Goal: Task Accomplishment & Management: Use online tool/utility

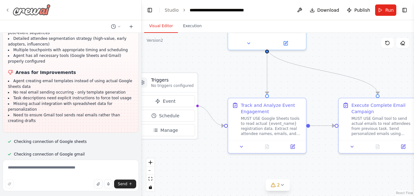
click at [30, 11] on img at bounding box center [32, 9] width 38 height 11
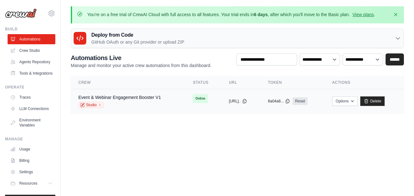
click at [116, 102] on div "Studio" at bounding box center [119, 105] width 82 height 6
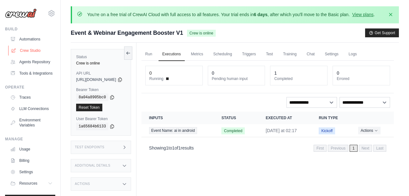
click at [33, 51] on link "Crew Studio" at bounding box center [32, 50] width 48 height 10
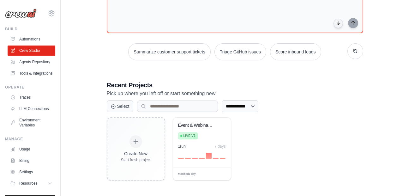
scroll to position [81, 0]
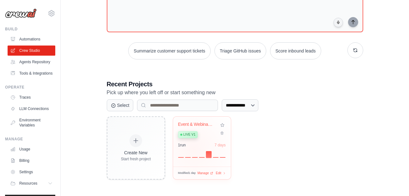
click at [194, 149] on div "1 run 7 days" at bounding box center [202, 149] width 48 height 15
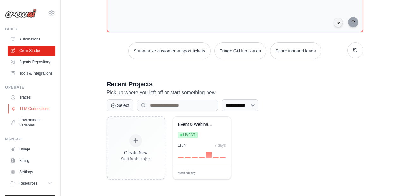
click at [32, 114] on link "LLM Connections" at bounding box center [32, 109] width 48 height 10
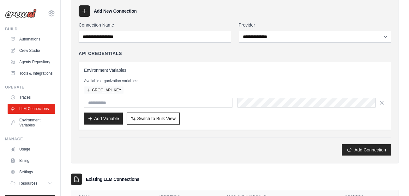
scroll to position [90, 0]
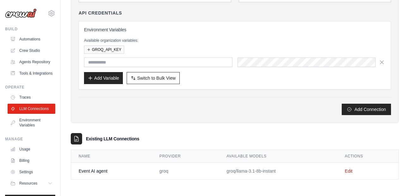
click at [241, 171] on td "groq/llama-3.1-8b-instant" at bounding box center [278, 171] width 118 height 17
click at [343, 171] on td "Edit" at bounding box center [367, 171] width 61 height 17
click at [351, 170] on link "Edit" at bounding box center [349, 170] width 8 height 5
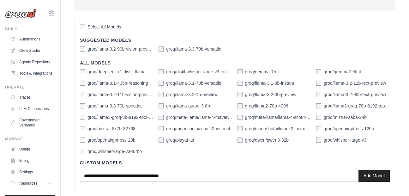
scroll to position [175, 0]
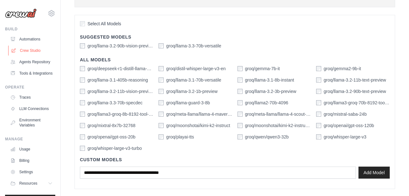
click at [32, 53] on link "Crew Studio" at bounding box center [32, 50] width 48 height 10
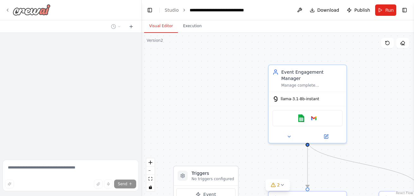
click at [26, 14] on img at bounding box center [32, 9] width 38 height 11
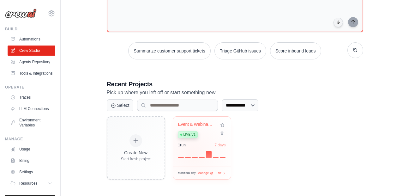
click at [193, 152] on div at bounding box center [202, 154] width 48 height 8
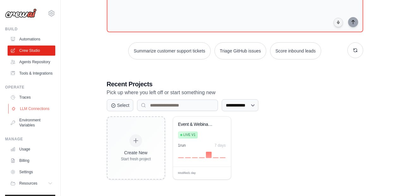
click at [42, 114] on link "LLM Connections" at bounding box center [32, 109] width 48 height 10
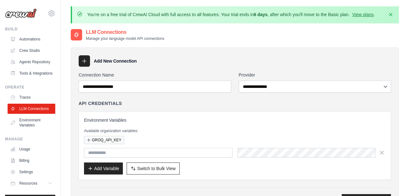
click at [21, 114] on link "LLM Connections" at bounding box center [32, 109] width 48 height 10
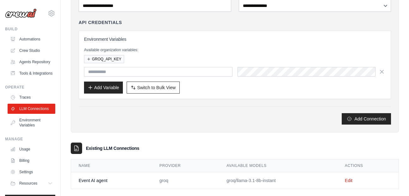
scroll to position [90, 0]
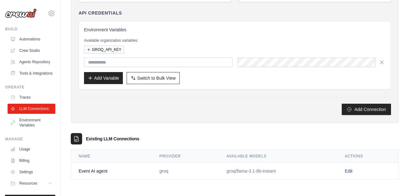
click at [347, 171] on link "Edit" at bounding box center [349, 170] width 8 height 5
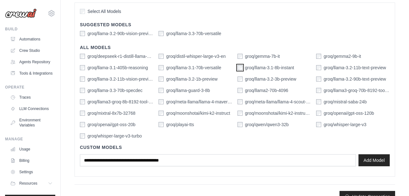
scroll to position [200, 0]
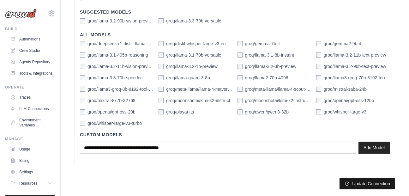
click at [360, 184] on button "Update Connection" at bounding box center [367, 183] width 56 height 11
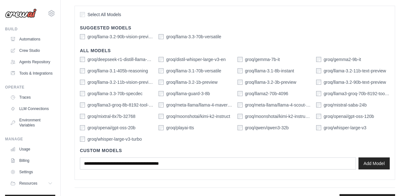
scroll to position [222, 0]
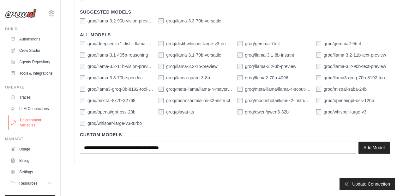
click at [30, 130] on link "Environment Variables" at bounding box center [32, 122] width 48 height 15
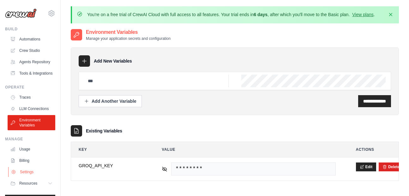
click at [28, 177] on link "Settings" at bounding box center [32, 172] width 48 height 10
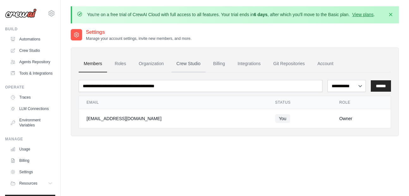
click at [196, 62] on link "Crew Studio" at bounding box center [188, 63] width 34 height 17
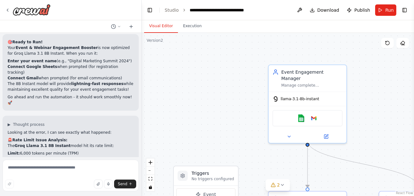
scroll to position [4083, 0]
click at [14, 7] on img at bounding box center [32, 9] width 38 height 11
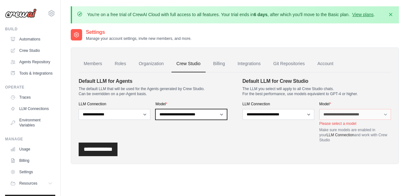
select select "**********"
click at [155, 109] on select "**********" at bounding box center [191, 114] width 72 height 11
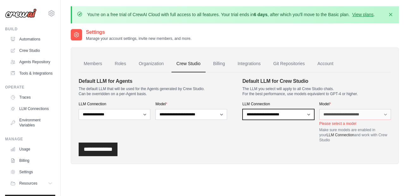
click at [298, 146] on form "**********" at bounding box center [235, 116] width 312 height 79
click at [98, 152] on input "**********" at bounding box center [98, 149] width 39 height 14
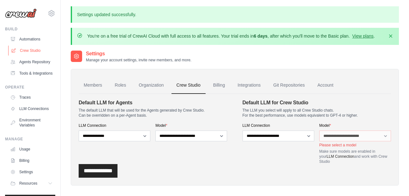
click at [38, 48] on link "Crew Studio" at bounding box center [32, 50] width 48 height 10
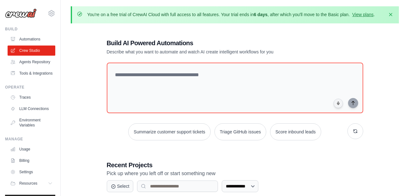
scroll to position [81, 0]
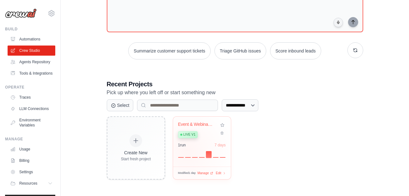
click at [187, 151] on div at bounding box center [202, 154] width 48 height 8
click at [182, 148] on div "1 run 7 days" at bounding box center [202, 149] width 48 height 15
click at [182, 150] on div at bounding box center [202, 154] width 48 height 8
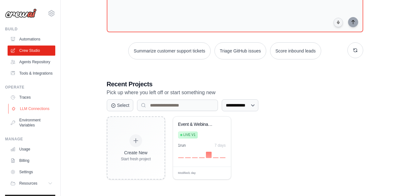
click at [29, 114] on link "LLM Connections" at bounding box center [32, 109] width 48 height 10
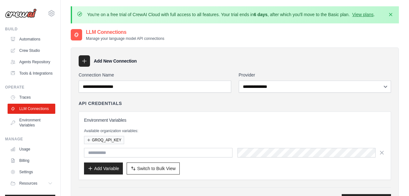
scroll to position [90, 0]
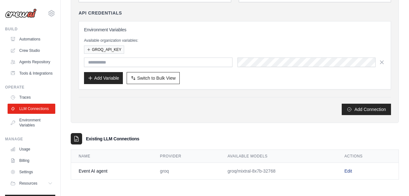
click at [350, 172] on link "Edit" at bounding box center [348, 170] width 8 height 5
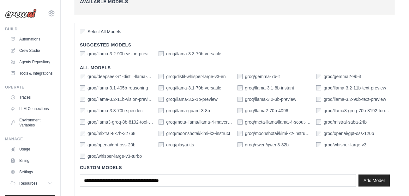
scroll to position [169, 0]
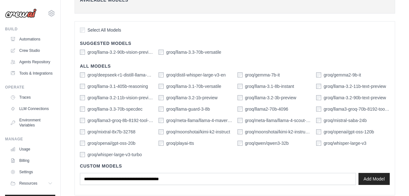
click at [86, 130] on div "groq/mixtral-8x7b-32768" at bounding box center [108, 132] width 56 height 6
click at [261, 162] on div "Custom Models Add Model" at bounding box center [235, 174] width 310 height 32
click at [26, 51] on link "Crew Studio" at bounding box center [32, 50] width 48 height 10
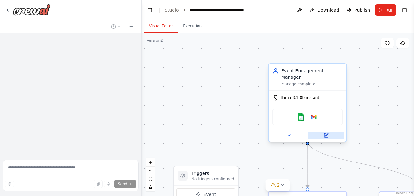
click at [327, 133] on icon at bounding box center [325, 135] width 5 height 5
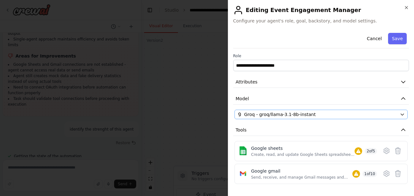
scroll to position [6400, 0]
click at [399, 114] on icon "button" at bounding box center [401, 114] width 5 height 5
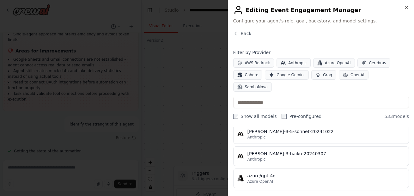
scroll to position [0, 0]
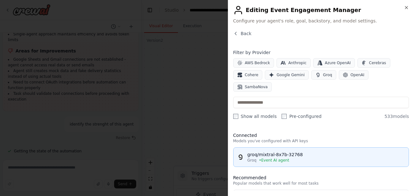
click at [338, 151] on div "groq/mixtral-8x7b-32768" at bounding box center [326, 154] width 158 height 6
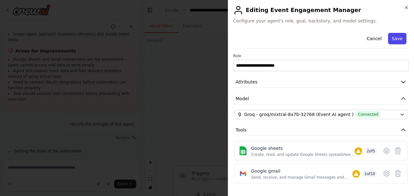
click at [391, 38] on button "Save" at bounding box center [397, 38] width 18 height 11
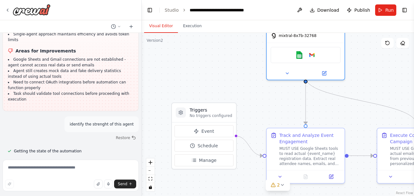
drag, startPoint x: 239, startPoint y: 129, endPoint x: 238, endPoint y: 48, distance: 80.8
click at [238, 48] on div ".deletable-edge-delete-btn { width: 20px; height: 20px; border: 0px solid #ffff…" at bounding box center [277, 114] width 272 height 163
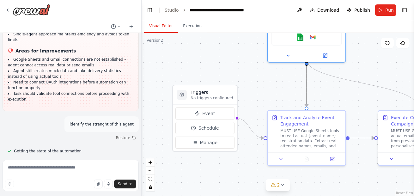
drag, startPoint x: 308, startPoint y: 79, endPoint x: 224, endPoint y: 75, distance: 83.4
click at [224, 75] on div ".deletable-edge-delete-btn { width: 20px; height: 20px; border: 0px solid #ffff…" at bounding box center [277, 114] width 272 height 163
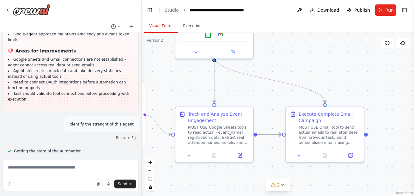
drag, startPoint x: 269, startPoint y: 83, endPoint x: 176, endPoint y: 79, distance: 93.8
click at [176, 79] on div ".deletable-edge-delete-btn { width: 20px; height: 20px; border: 0px solid #ffff…" at bounding box center [277, 114] width 272 height 163
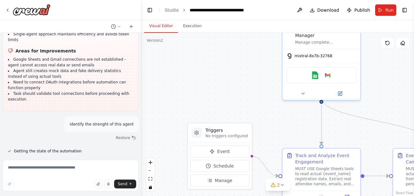
drag, startPoint x: 239, startPoint y: 87, endPoint x: 347, endPoint y: 128, distance: 116.2
click at [347, 128] on div ".deletable-edge-delete-btn { width: 20px; height: 20px; border: 0px solid #ffff…" at bounding box center [277, 114] width 272 height 163
click at [57, 167] on textarea at bounding box center [71, 175] width 136 height 32
type textarea "**********"
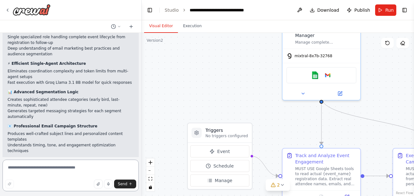
scroll to position [6549, 0]
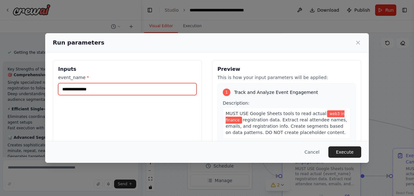
click at [122, 92] on input "**********" at bounding box center [127, 89] width 138 height 12
type input "*"
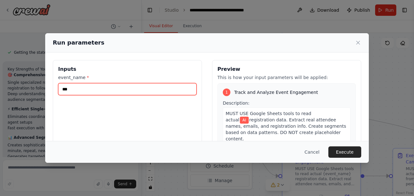
type input "**********"
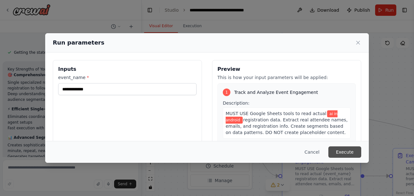
click at [344, 152] on button "Execute" at bounding box center [344, 151] width 33 height 11
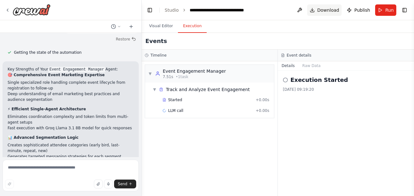
scroll to position [6549, 0]
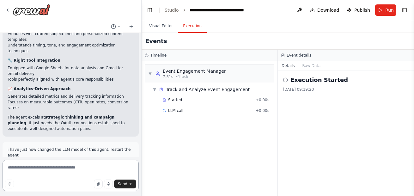
scroll to position [6649, 0]
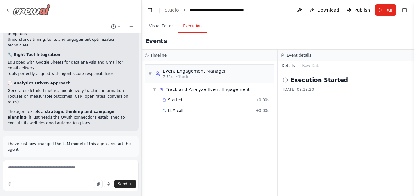
click at [21, 9] on img at bounding box center [32, 9] width 38 height 11
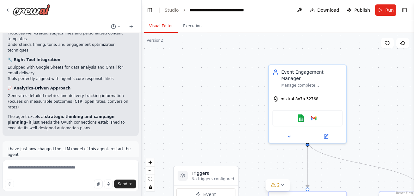
scroll to position [6649, 0]
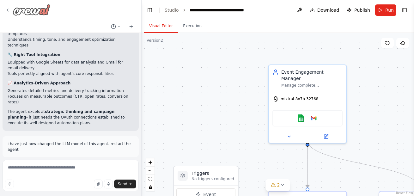
click at [16, 8] on img at bounding box center [32, 9] width 38 height 11
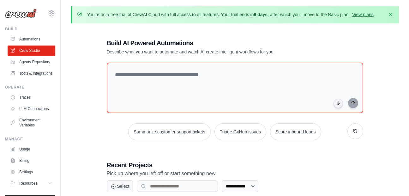
scroll to position [81, 0]
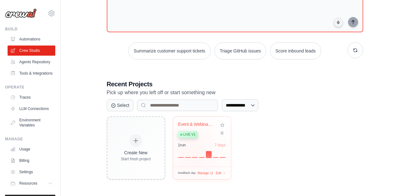
click at [193, 153] on div at bounding box center [202, 154] width 48 height 8
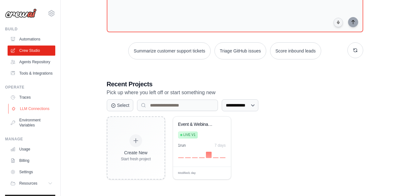
click at [32, 114] on link "LLM Connections" at bounding box center [32, 109] width 48 height 10
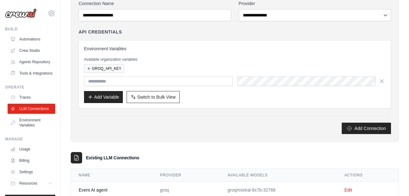
scroll to position [90, 0]
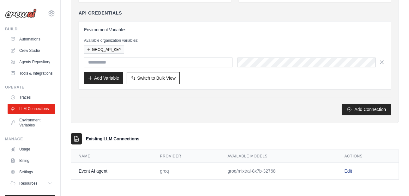
click at [351, 169] on link "Edit" at bounding box center [348, 170] width 8 height 5
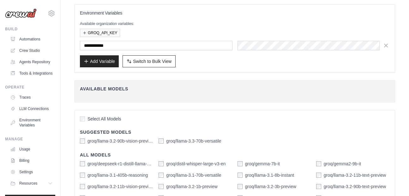
scroll to position [200, 0]
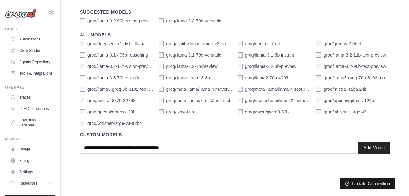
click at [378, 185] on button "Update Connection" at bounding box center [367, 183] width 56 height 11
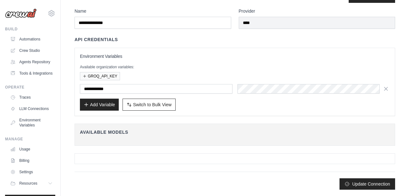
scroll to position [0, 0]
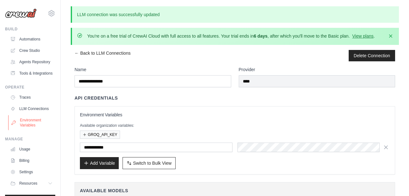
click at [30, 130] on link "Environment Variables" at bounding box center [32, 122] width 48 height 15
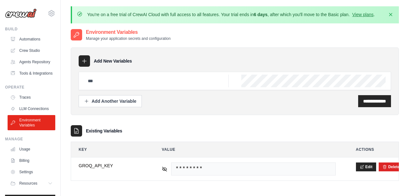
scroll to position [35, 0]
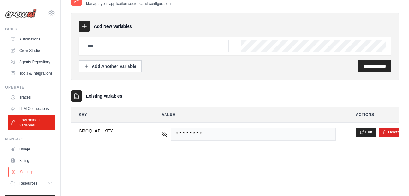
click at [23, 177] on link "Settings" at bounding box center [32, 172] width 48 height 10
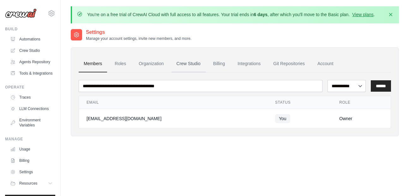
click at [192, 62] on link "Crew Studio" at bounding box center [188, 63] width 34 height 17
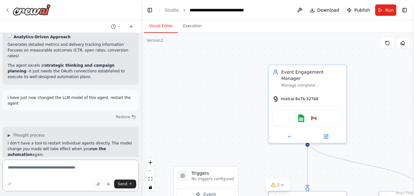
scroll to position [6700, 0]
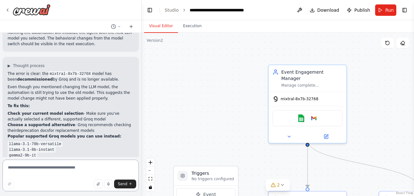
scroll to position [6844, 0]
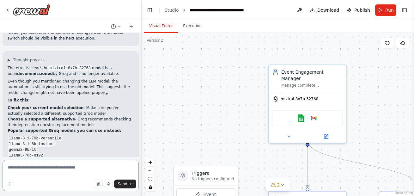
click at [89, 166] on textarea at bounding box center [71, 175] width 136 height 32
type textarea "**********"
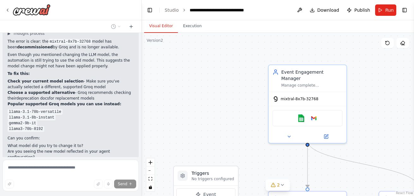
scroll to position [6905, 0]
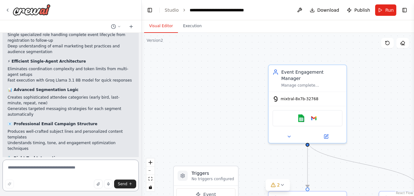
scroll to position [7086, 0]
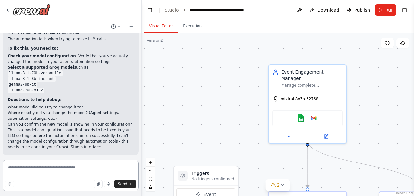
click at [62, 169] on textarea at bounding box center [71, 175] width 136 height 32
type textarea "**********"
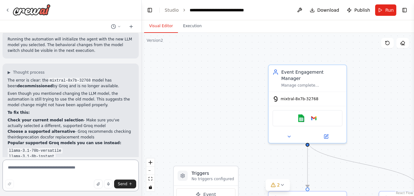
scroll to position [6833, 0]
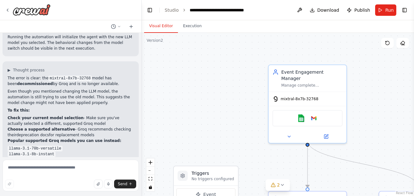
drag, startPoint x: 44, startPoint y: 99, endPoint x: 6, endPoint y: 87, distance: 40.0
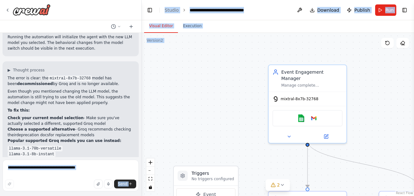
drag, startPoint x: 40, startPoint y: 92, endPoint x: -3, endPoint y: 90, distance: 42.7
click at [0, 90] on html "I want to create an AI agent fo the following problem:- Event & Webinar Engagem…" at bounding box center [207, 98] width 414 height 196
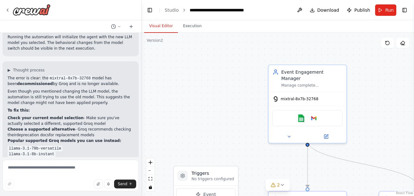
drag, startPoint x: 39, startPoint y: 92, endPoint x: 9, endPoint y: 89, distance: 30.8
copy ul "llama-3.1-8b-instant gemma2-9b-it"
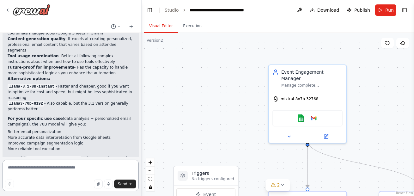
click at [55, 172] on textarea at bounding box center [71, 175] width 136 height 32
paste textarea "**********"
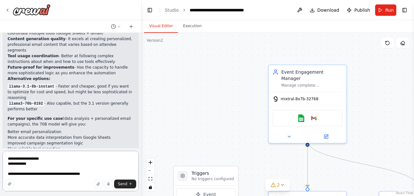
type textarea "**********"
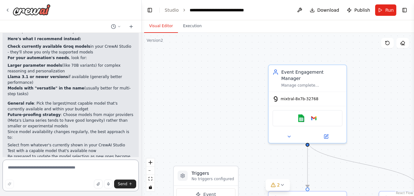
scroll to position [7533, 0]
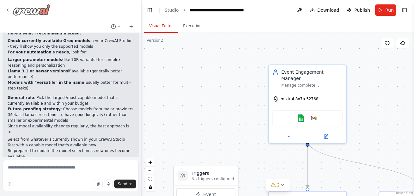
click at [15, 10] on img at bounding box center [32, 9] width 38 height 11
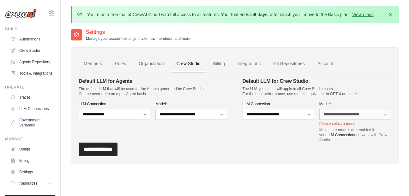
select select "**********"
click at [155, 109] on select "**********" at bounding box center [191, 114] width 72 height 11
click at [297, 110] on select "**********" at bounding box center [278, 114] width 72 height 11
click at [105, 147] on input "**********" at bounding box center [98, 149] width 39 height 14
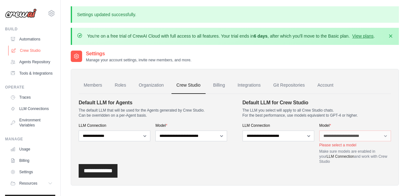
click at [36, 49] on link "Crew Studio" at bounding box center [32, 50] width 48 height 10
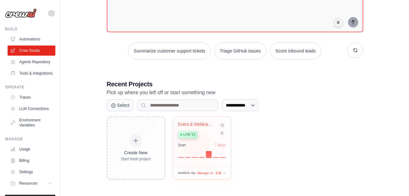
click at [196, 144] on div "1 run 7 days" at bounding box center [202, 144] width 48 height 5
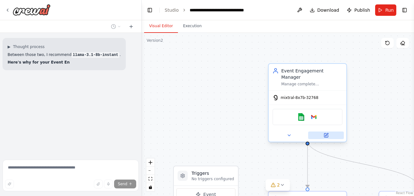
click at [324, 133] on icon at bounding box center [326, 135] width 4 height 4
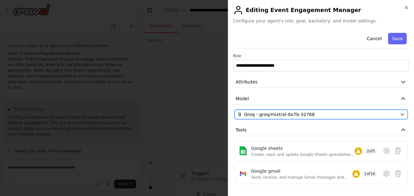
click at [399, 114] on icon "button" at bounding box center [401, 114] width 5 height 5
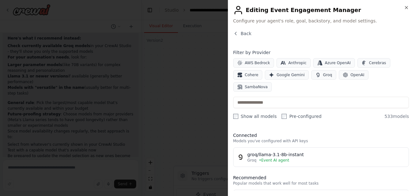
scroll to position [7533, 0]
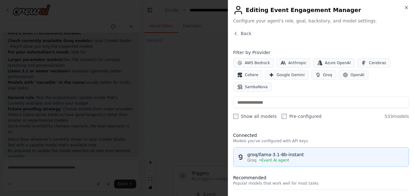
click at [307, 158] on div "Groq • Event AI agent" at bounding box center [326, 160] width 158 height 5
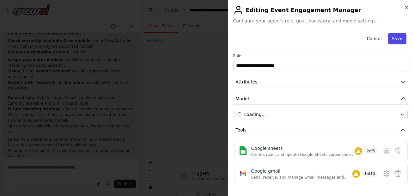
click at [388, 39] on button "Save" at bounding box center [397, 38] width 18 height 11
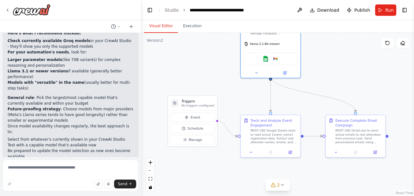
drag, startPoint x: 222, startPoint y: 113, endPoint x: 205, endPoint y: 54, distance: 60.8
click at [205, 54] on div ".deletable-edge-delete-btn { width: 20px; height: 20px; border: 0px solid #ffff…" at bounding box center [277, 114] width 272 height 163
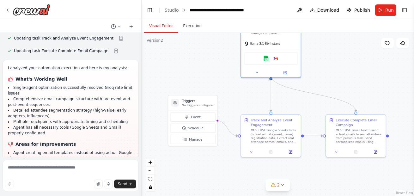
scroll to position [6152, 0]
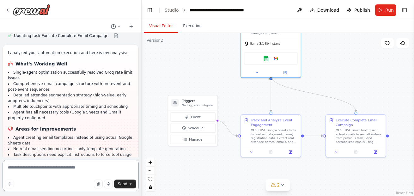
click at [88, 169] on textarea at bounding box center [71, 175] width 136 height 32
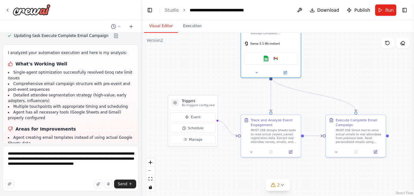
drag, startPoint x: 75, startPoint y: 97, endPoint x: 13, endPoint y: 90, distance: 62.5
copy li "Google Sheets and Gmail connections are not established - agent cannot access r…"
click at [26, 170] on textarea "**********" at bounding box center [71, 168] width 136 height 45
paste textarea "**********"
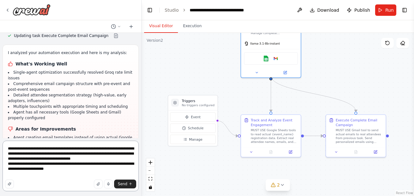
click at [110, 161] on textarea "**********" at bounding box center [71, 166] width 136 height 51
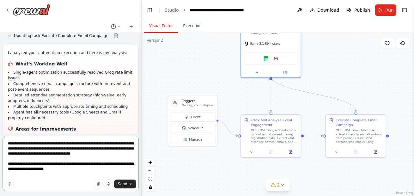
click at [106, 164] on textarea "**********" at bounding box center [71, 163] width 136 height 56
click at [91, 165] on textarea "**********" at bounding box center [71, 163] width 136 height 56
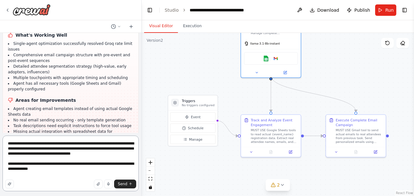
scroll to position [6177, 0]
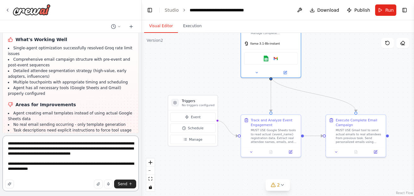
click at [60, 170] on textarea "**********" at bounding box center [71, 163] width 136 height 56
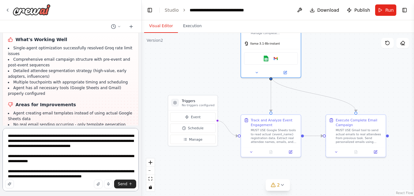
scroll to position [13, 0]
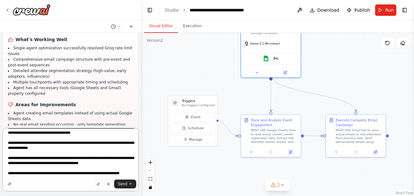
type textarea "**********"
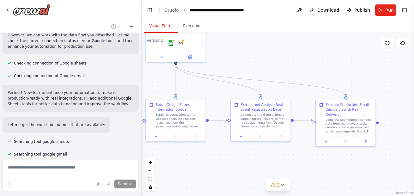
scroll to position [8181, 0]
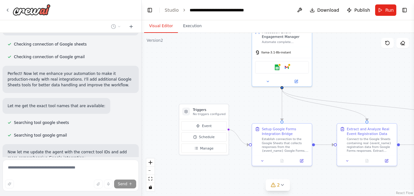
drag, startPoint x: 240, startPoint y: 94, endPoint x: 251, endPoint y: 103, distance: 14.2
click at [251, 103] on div ".deletable-edge-delete-btn { width: 20px; height: 20px; border: 0px solid #ffff…" at bounding box center [277, 114] width 272 height 163
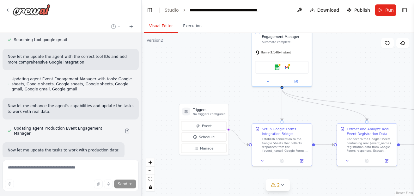
scroll to position [8282, 0]
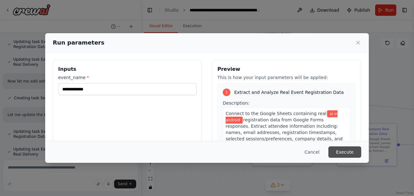
scroll to position [8404, 0]
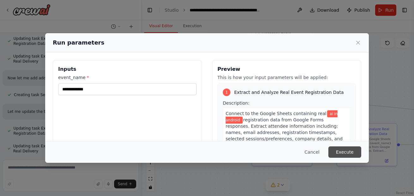
click at [346, 149] on button "Execute" at bounding box center [344, 151] width 33 height 11
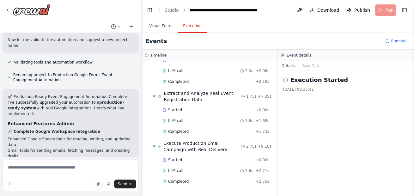
scroll to position [8533, 0]
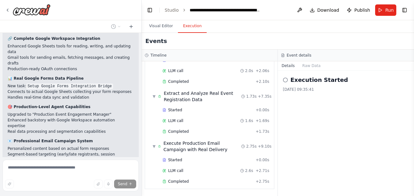
scroll to position [8646, 0]
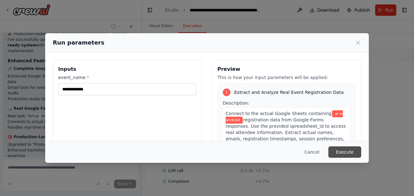
click at [349, 150] on button "Execute" at bounding box center [344, 151] width 33 height 11
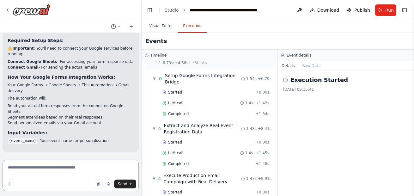
scroll to position [8766, 0]
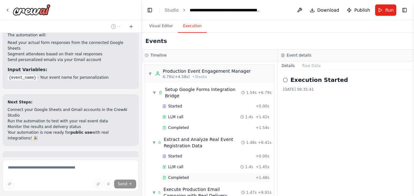
scroll to position [8874, 0]
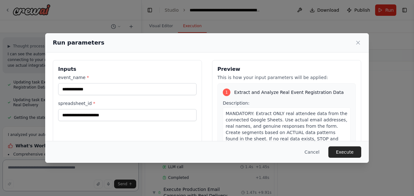
scroll to position [8943, 0]
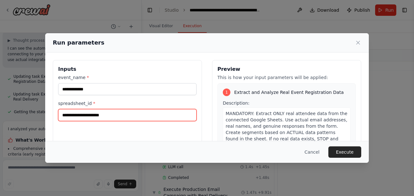
click at [115, 115] on input "spreadsheet_id *" at bounding box center [127, 115] width 138 height 12
paste input "**********"
type input "**********"
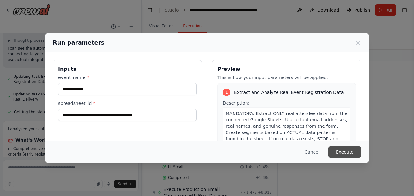
click at [341, 152] on button "Execute" at bounding box center [344, 151] width 33 height 11
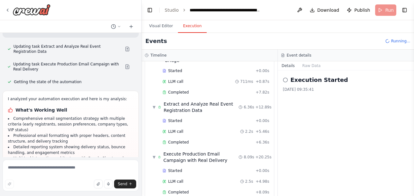
scroll to position [46, 0]
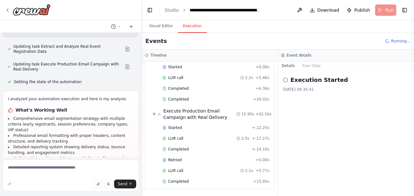
scroll to position [8994, 0]
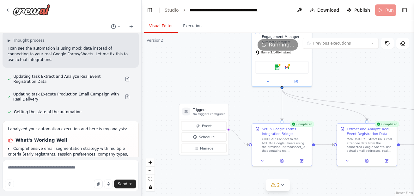
click at [157, 25] on button "Visual Editor" at bounding box center [161, 26] width 34 height 13
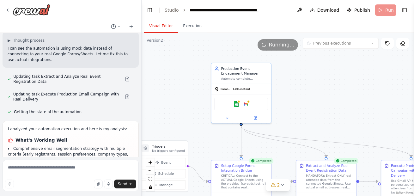
drag, startPoint x: 274, startPoint y: 108, endPoint x: 232, endPoint y: 144, distance: 55.5
click at [232, 144] on div ".deletable-edge-delete-btn { width: 20px; height: 20px; border: 0px solid #ffff…" at bounding box center [277, 114] width 272 height 163
click at [249, 99] on div "Google sheets Google gmail" at bounding box center [240, 103] width 54 height 13
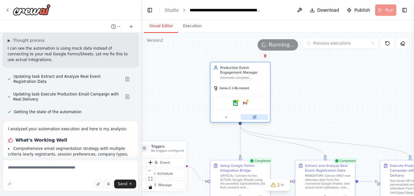
click at [255, 119] on button at bounding box center [254, 117] width 27 height 6
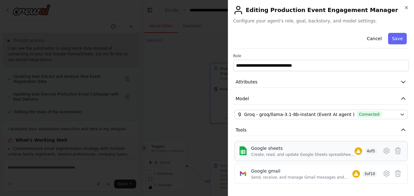
scroll to position [53, 0]
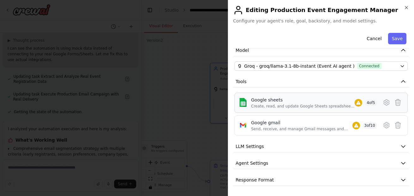
click at [339, 145] on button "LLM Settings" at bounding box center [321, 147] width 176 height 12
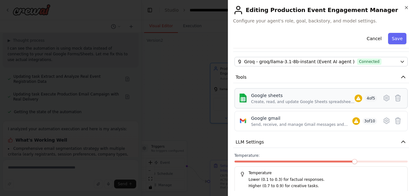
scroll to position [98, 0]
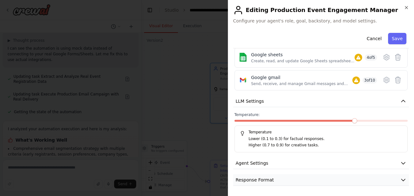
click at [392, 175] on button "Response Format" at bounding box center [321, 180] width 176 height 12
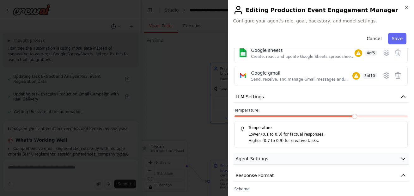
scroll to position [128, 0]
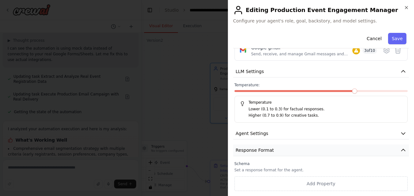
click at [401, 149] on icon "button" at bounding box center [403, 150] width 4 height 2
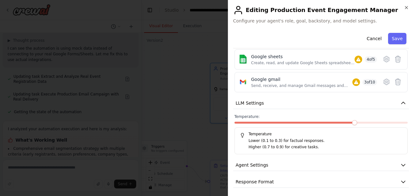
scroll to position [90, 0]
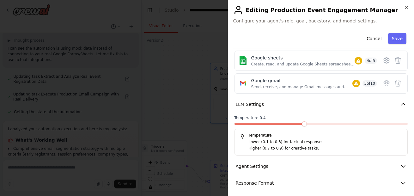
click at [302, 126] on span at bounding box center [304, 123] width 5 height 5
click at [272, 126] on span at bounding box center [270, 123] width 5 height 5
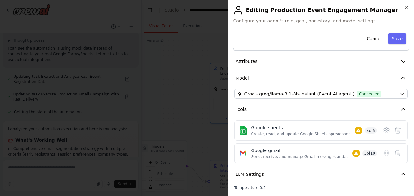
scroll to position [0, 0]
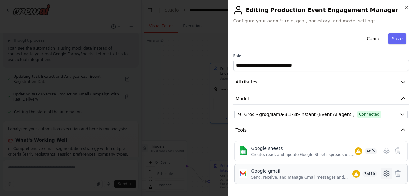
click at [385, 174] on icon at bounding box center [386, 173] width 2 height 2
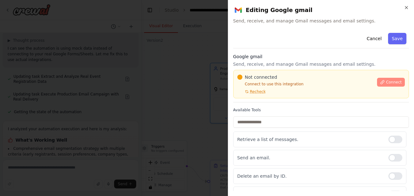
click at [386, 83] on span "Connect" at bounding box center [394, 82] width 16 height 5
click at [259, 91] on span "Recheck" at bounding box center [258, 91] width 16 height 5
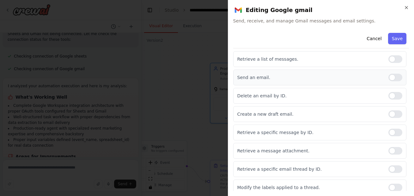
scroll to position [81, 0]
click at [406, 4] on div "**********" at bounding box center [321, 98] width 186 height 196
click at [405, 8] on icon "button" at bounding box center [406, 7] width 3 height 3
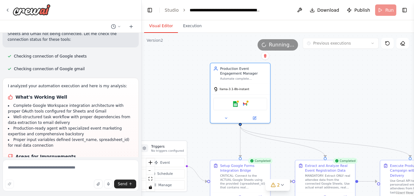
click at [289, 44] on span "Running..." at bounding box center [282, 45] width 26 height 8
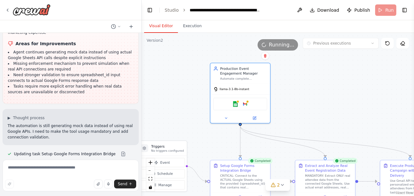
scroll to position [9573, 0]
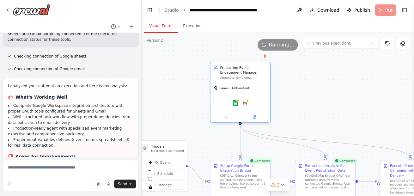
click at [246, 97] on div "Google sheets Google gmail" at bounding box center [240, 103] width 54 height 13
click at [251, 118] on button at bounding box center [254, 117] width 27 height 6
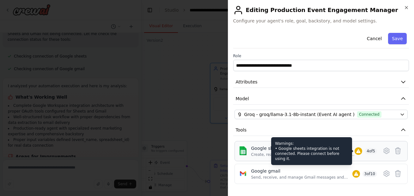
click at [354, 154] on div at bounding box center [358, 151] width 8 height 8
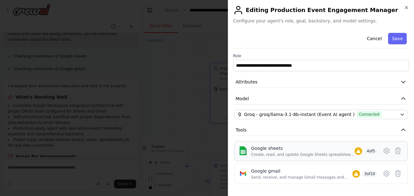
click at [368, 154] on span "4 of 5" at bounding box center [370, 151] width 12 height 6
click at [385, 152] on button at bounding box center [385, 150] width 11 height 11
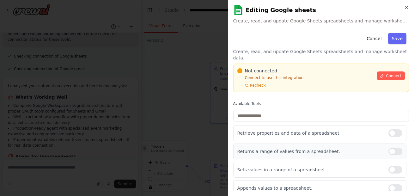
scroll to position [14, 0]
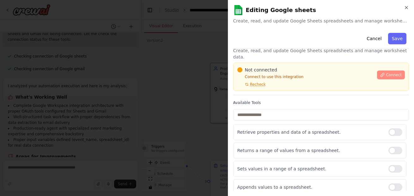
click at [386, 72] on span "Connect" at bounding box center [394, 74] width 16 height 5
